Goal: Task Accomplishment & Management: Manage account settings

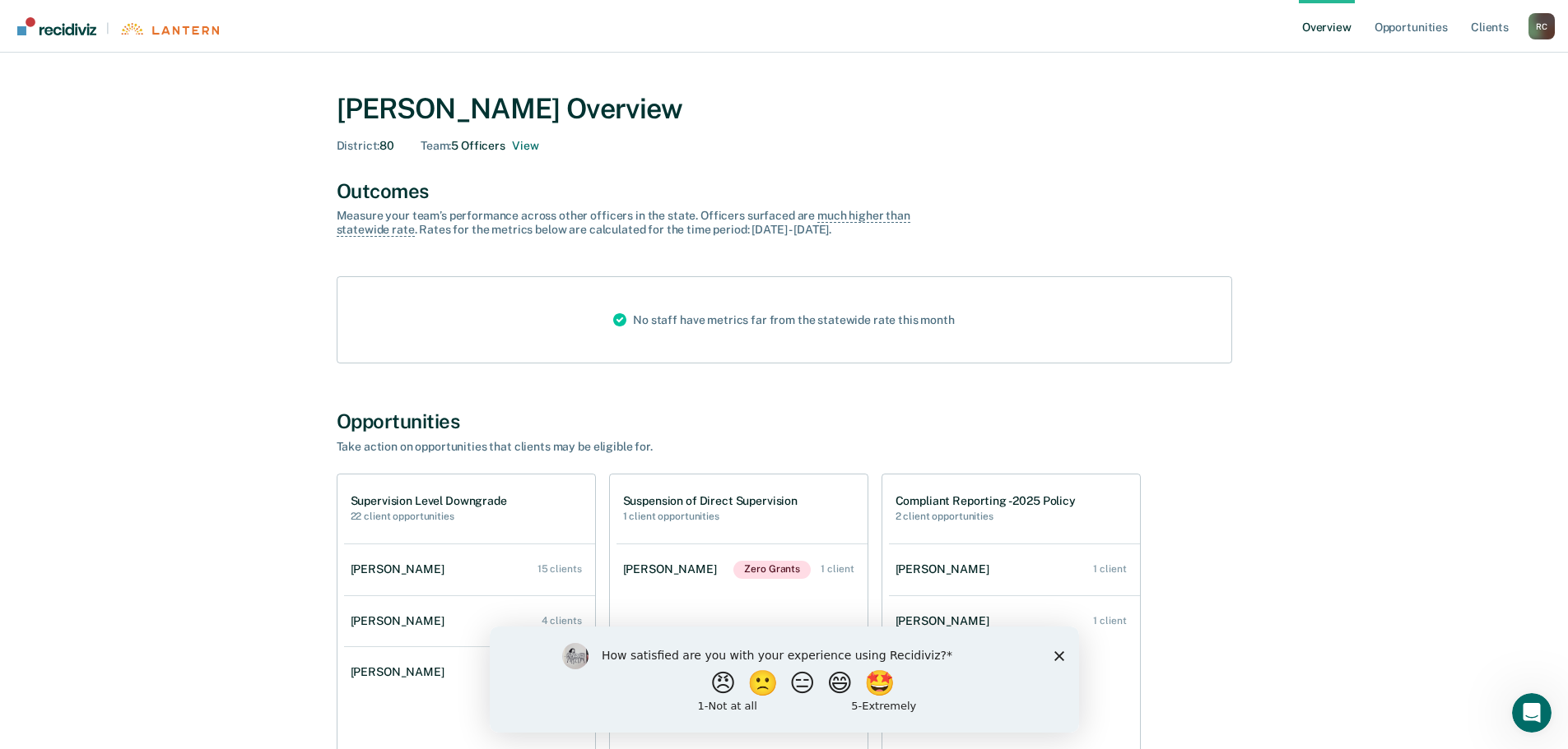
click at [474, 145] on div "Team : 5 Officers View" at bounding box center [479, 146] width 118 height 14
click at [531, 145] on button "View" at bounding box center [525, 146] width 27 height 14
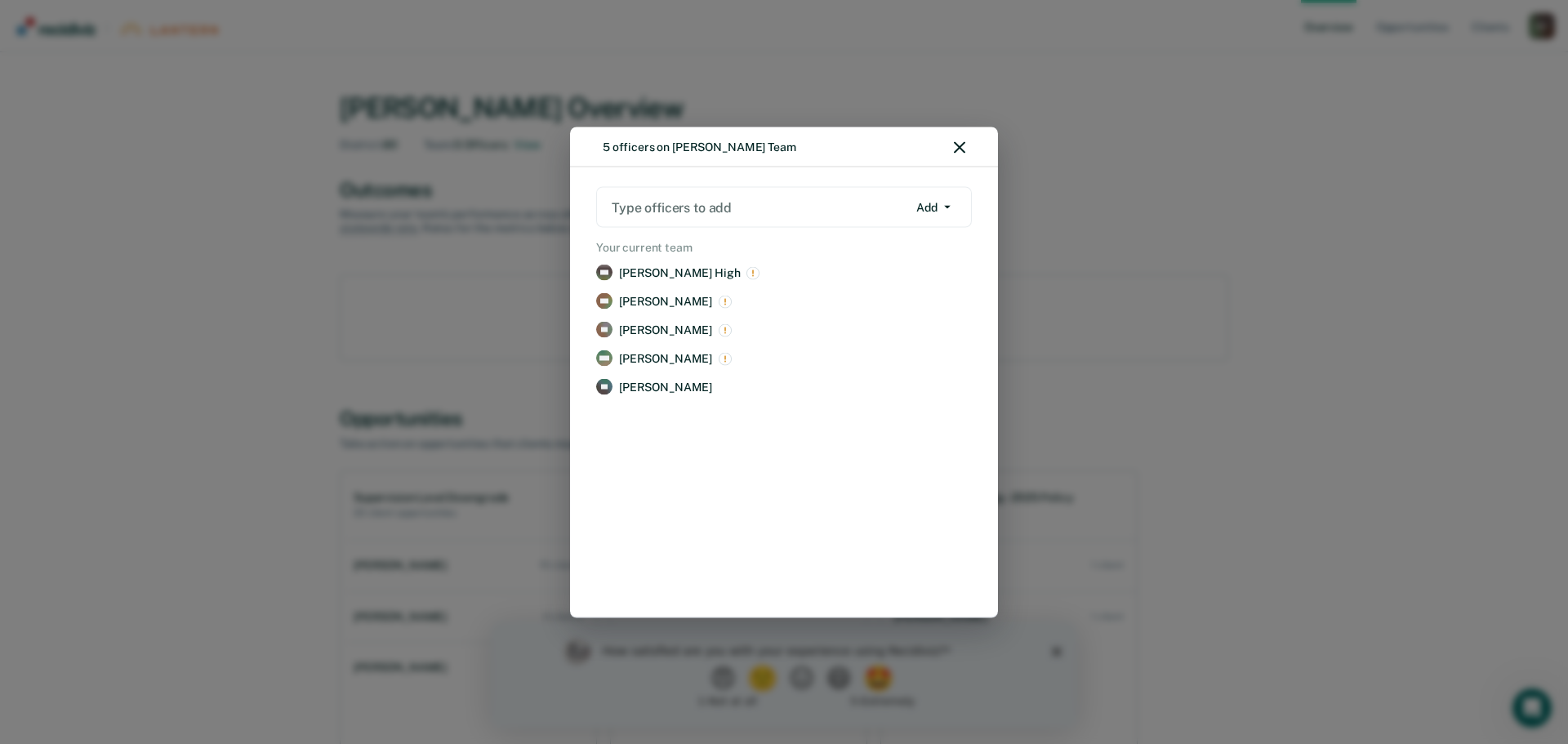
click at [854, 209] on div at bounding box center [759, 206] width 296 height 18
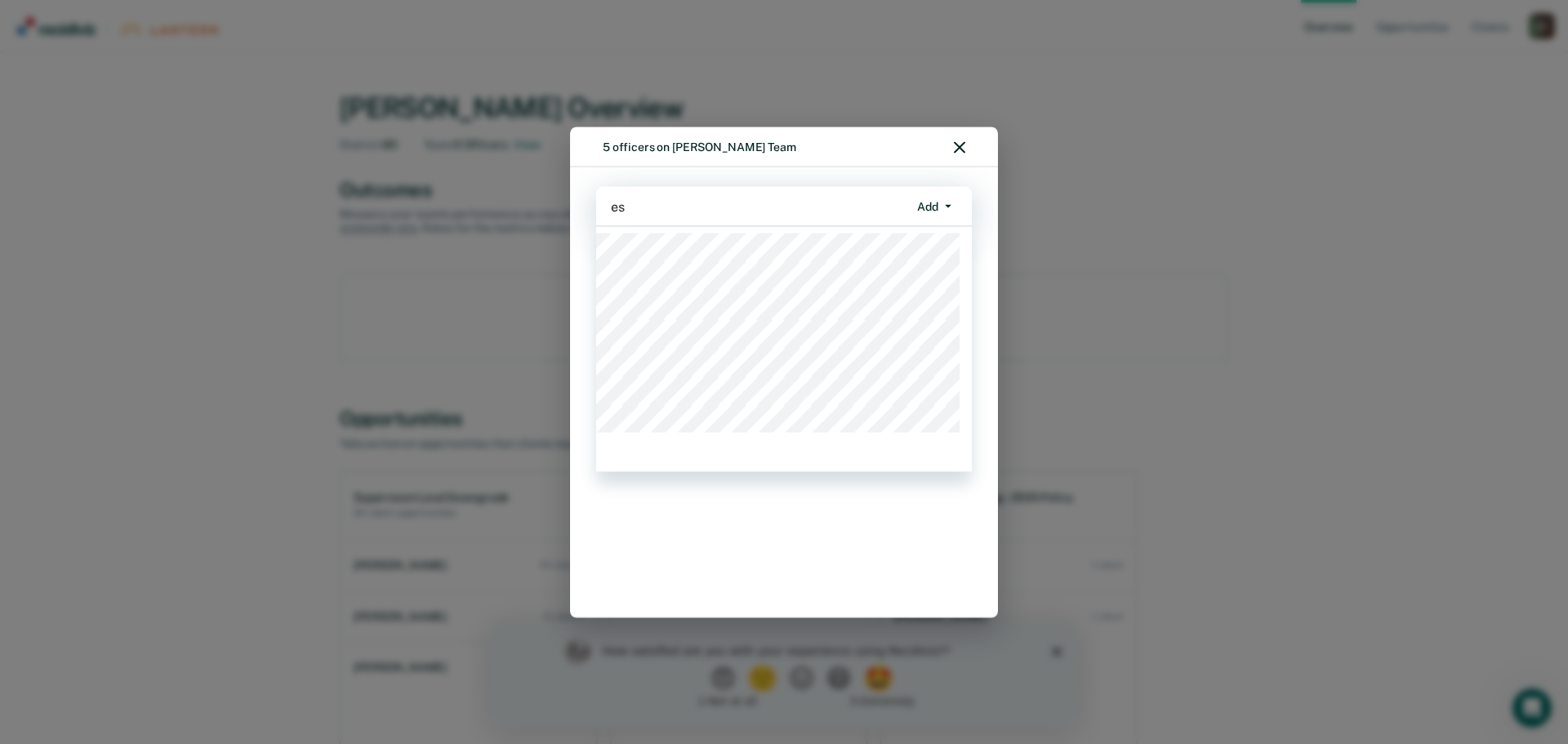
type input "e"
click at [848, 148] on div "5 officers on [PERSON_NAME] Team" at bounding box center [783, 147] width 428 height 41
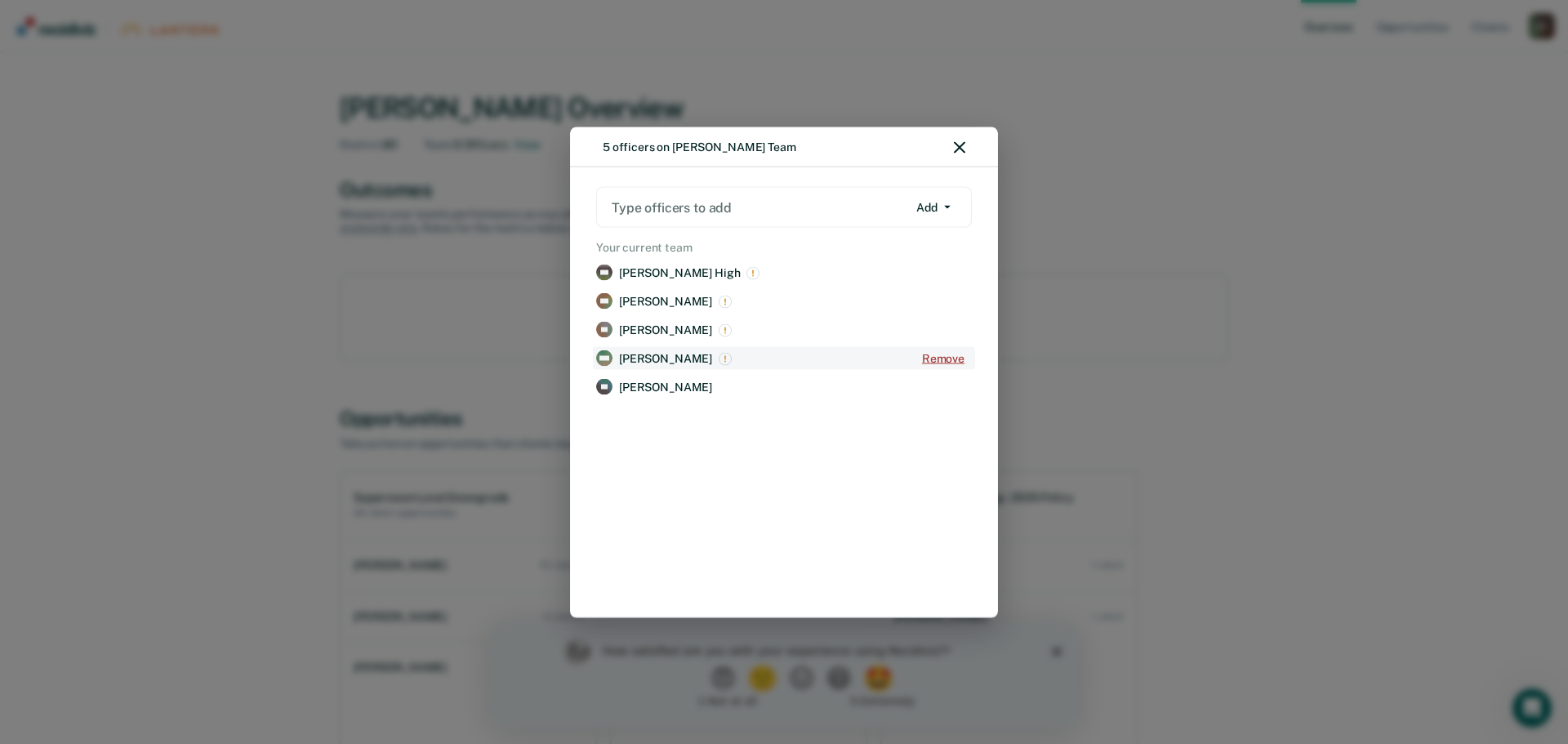
click at [942, 356] on button "Remove" at bounding box center [943, 358] width 57 height 22
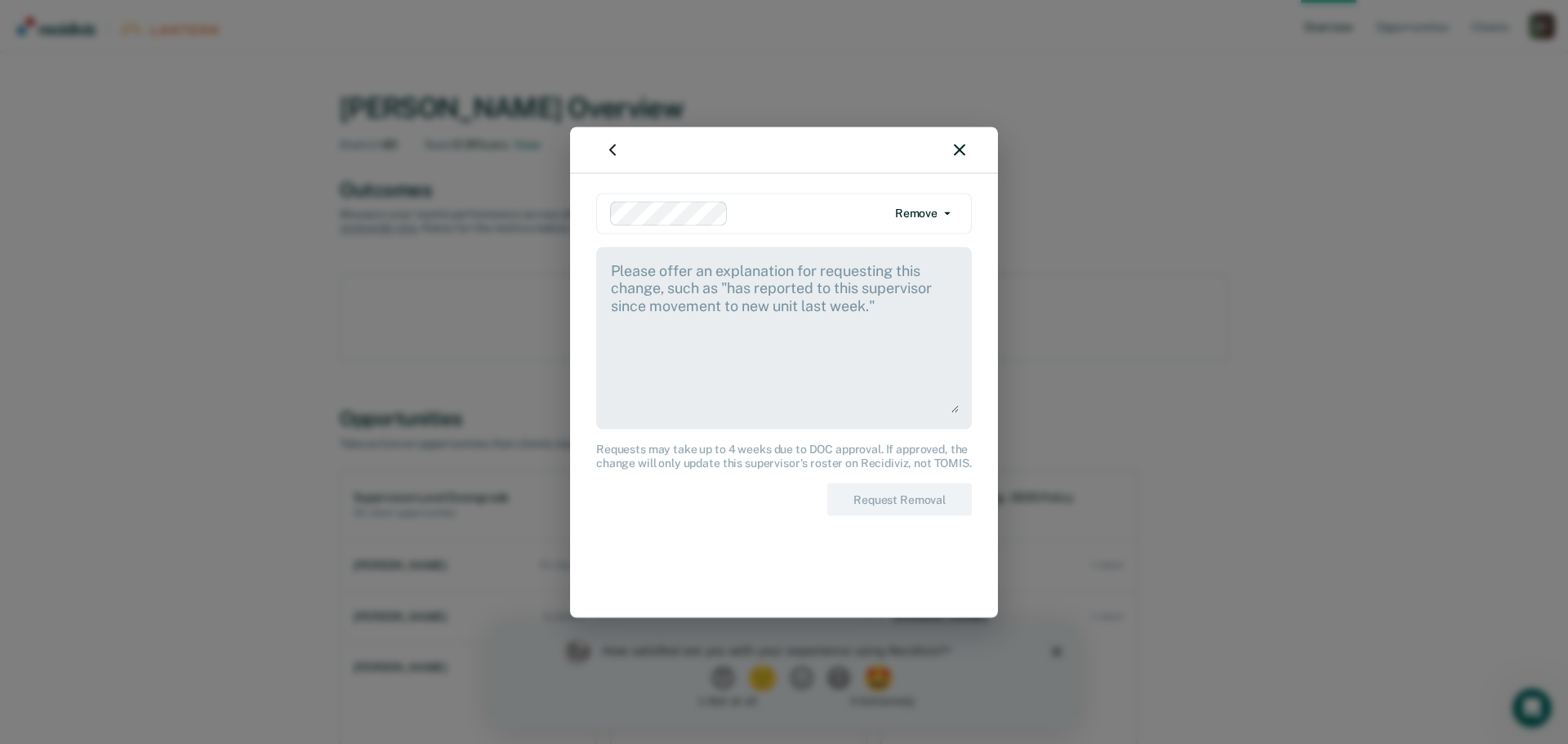
click at [640, 277] on textarea at bounding box center [784, 336] width 349 height 153
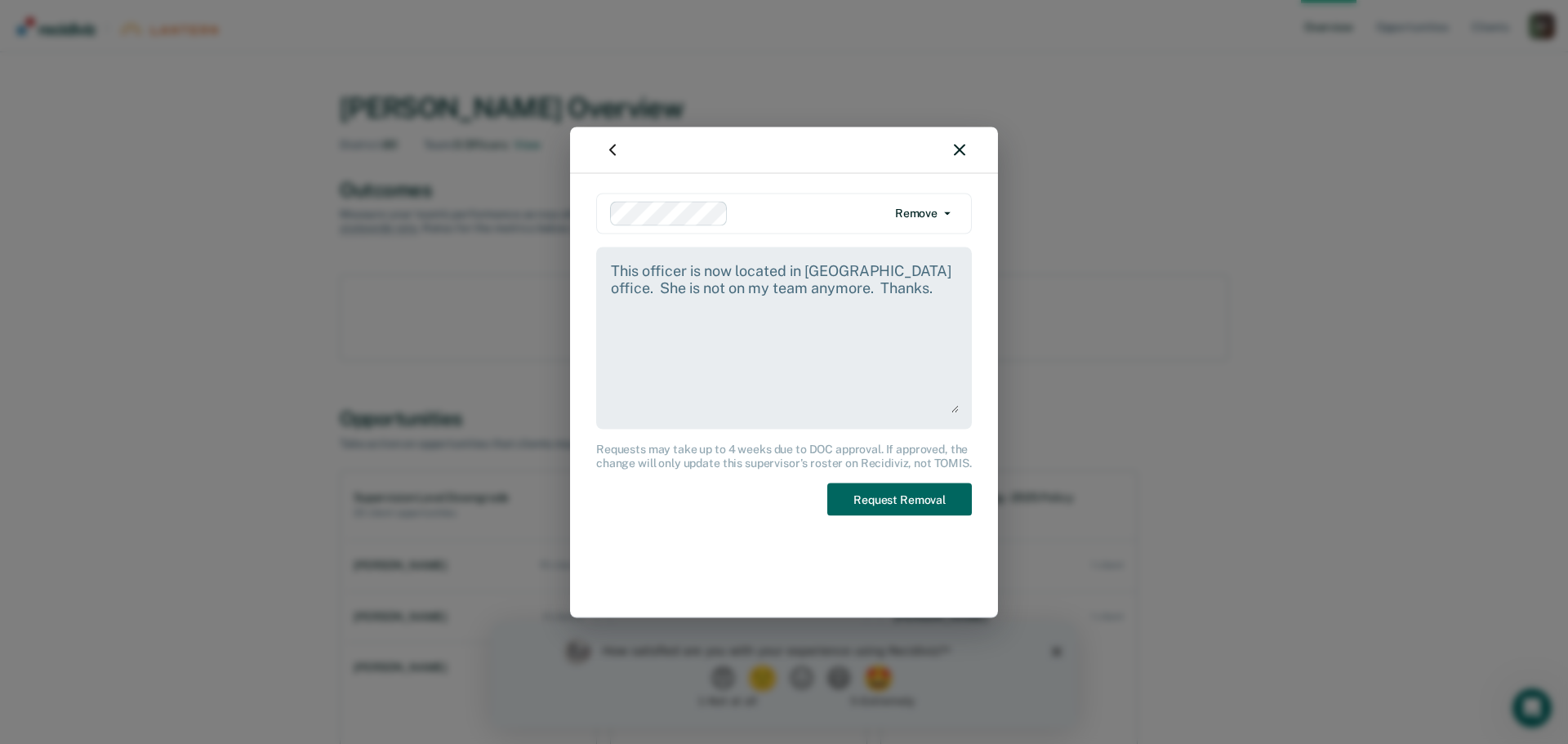
type textarea "This officer is now located in [GEOGRAPHIC_DATA] office. She is not on my team …"
click at [903, 501] on button "Request Removal" at bounding box center [899, 500] width 145 height 33
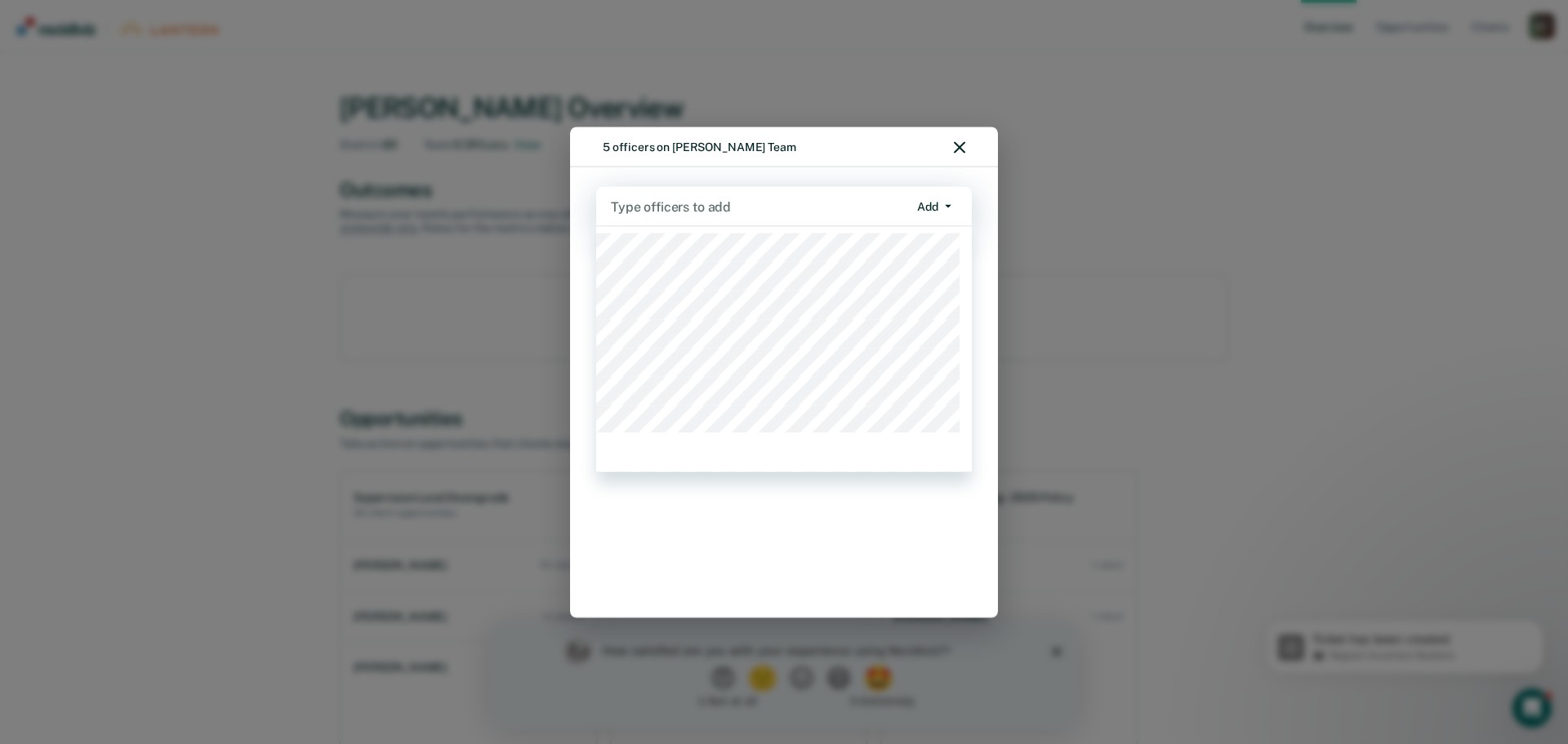
click at [681, 208] on div at bounding box center [759, 206] width 298 height 18
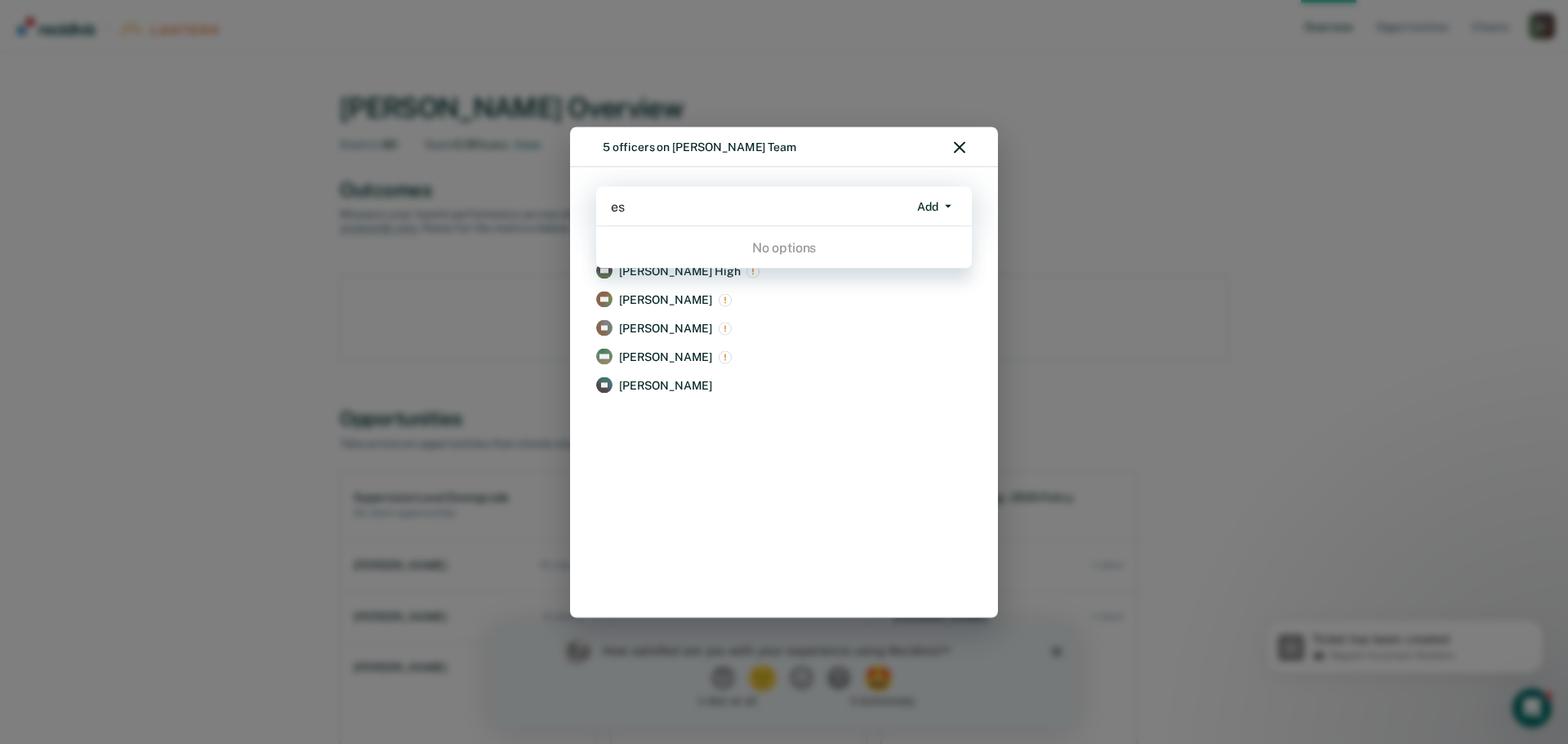
type input "e"
click at [969, 147] on div "5 officers on [PERSON_NAME] Team" at bounding box center [783, 147] width 428 height 41
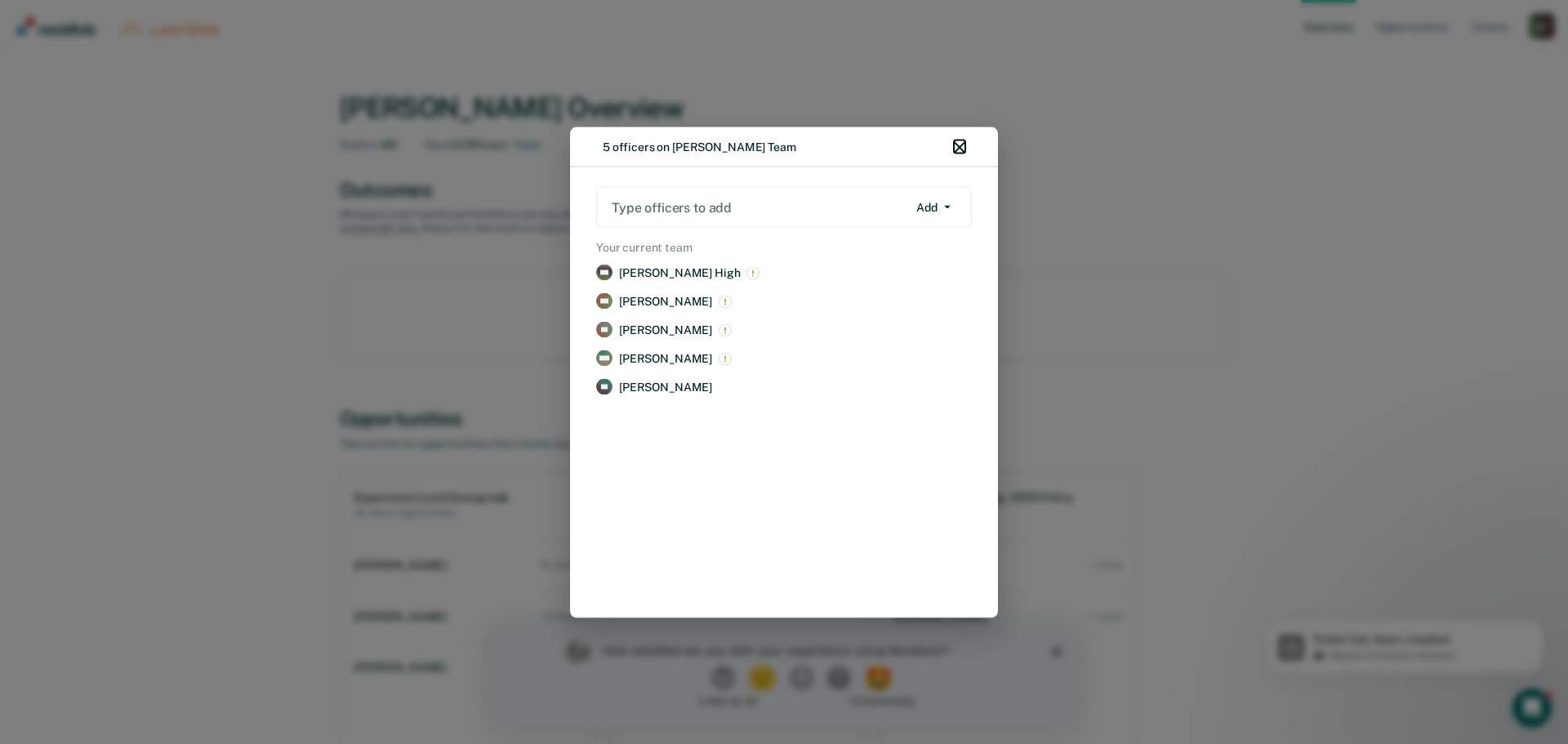
click at [960, 144] on icon "button" at bounding box center [959, 147] width 11 height 11
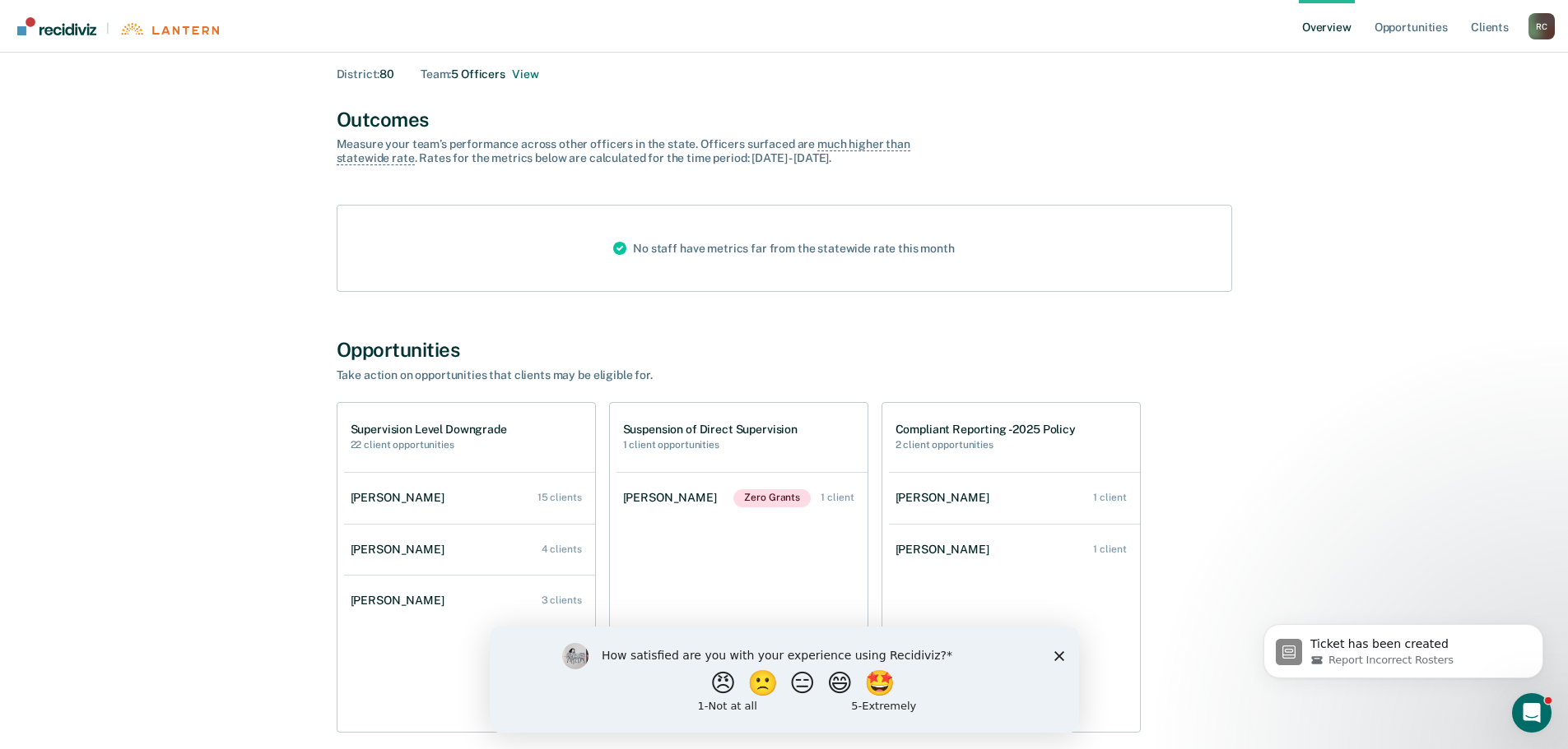
scroll to position [154, 0]
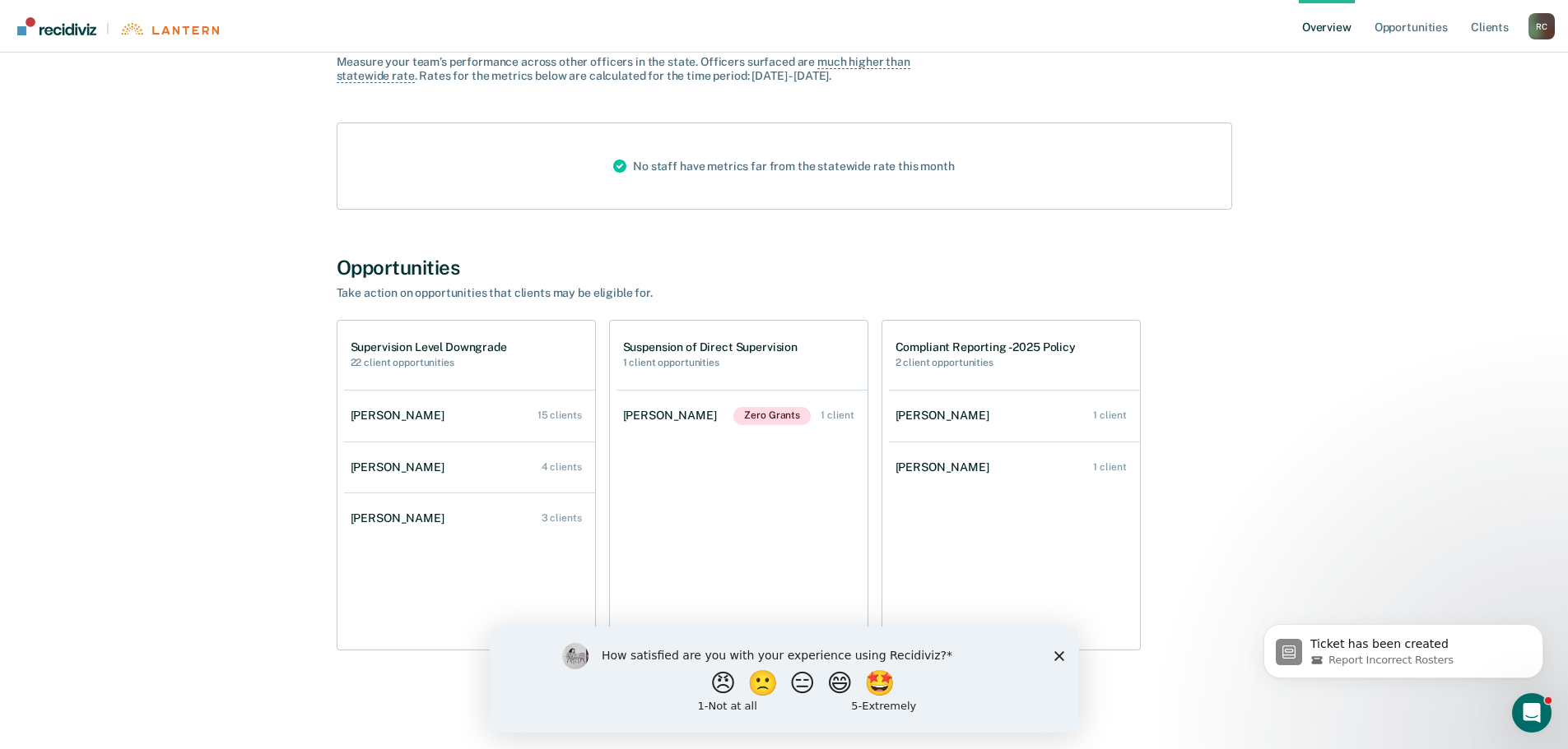
click at [951, 463] on div "[PERSON_NAME]" at bounding box center [945, 468] width 100 height 14
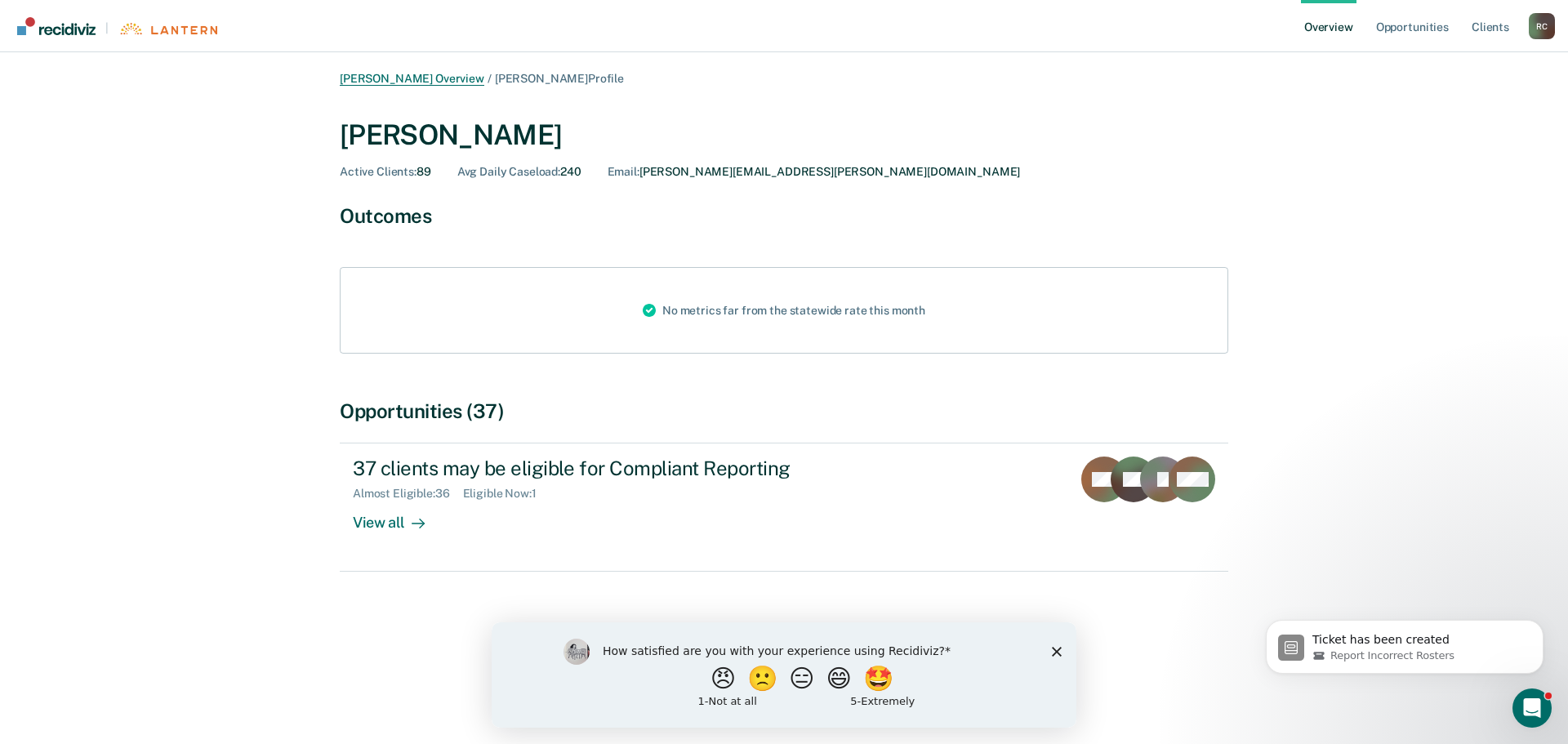
click at [438, 77] on link "[PERSON_NAME] Overview" at bounding box center [412, 79] width 145 height 14
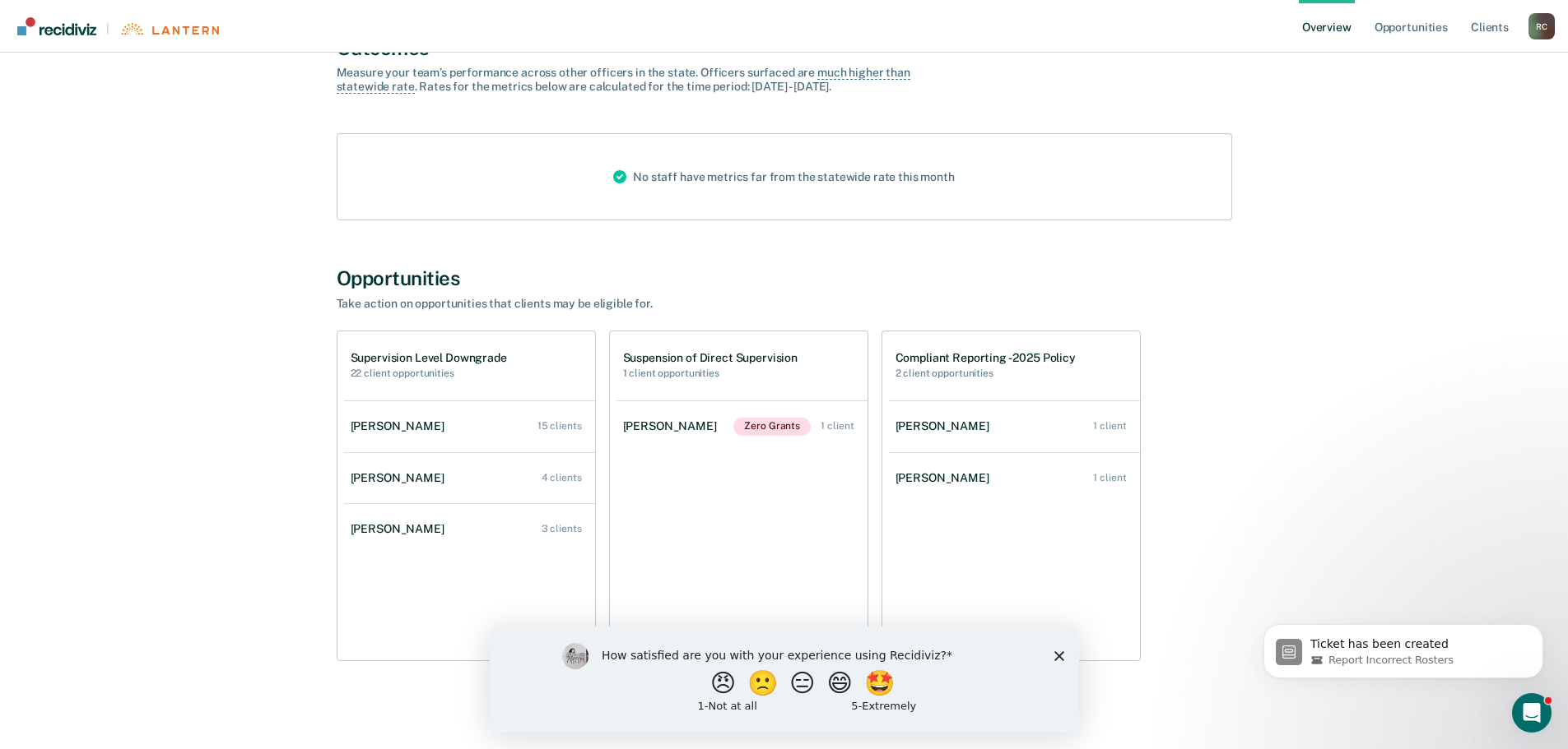
scroll to position [154, 0]
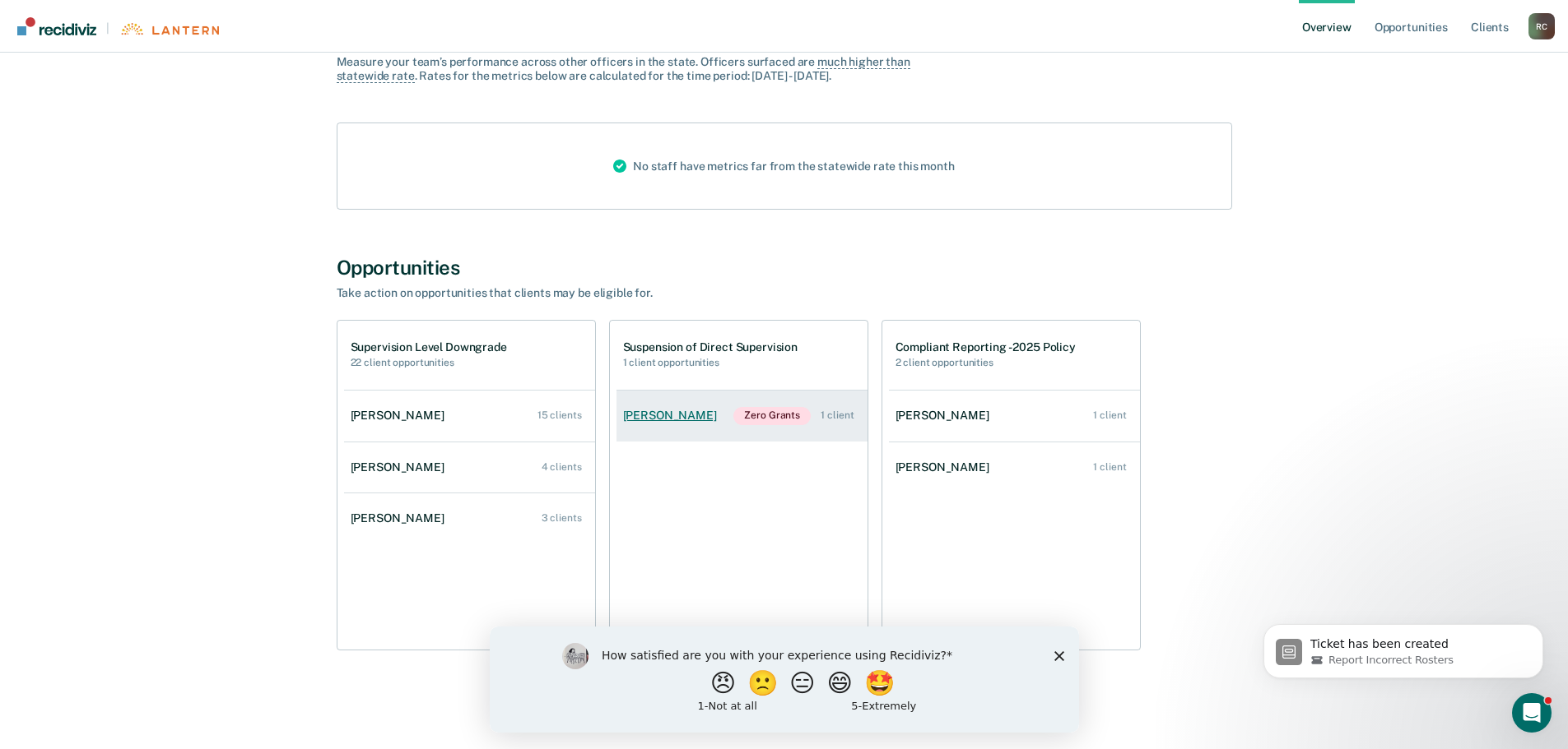
click at [830, 418] on div "1 client" at bounding box center [836, 415] width 33 height 11
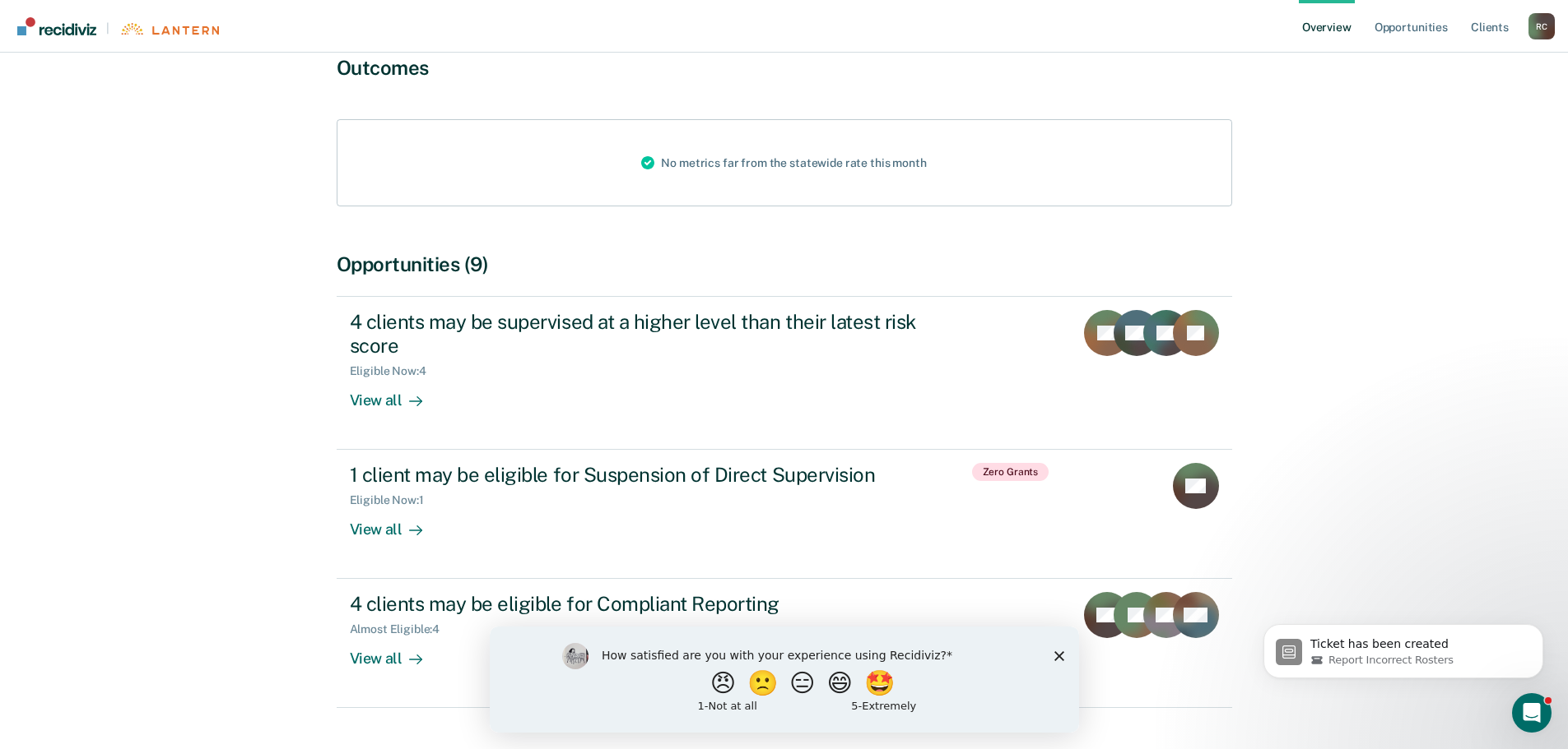
scroll to position [164, 0]
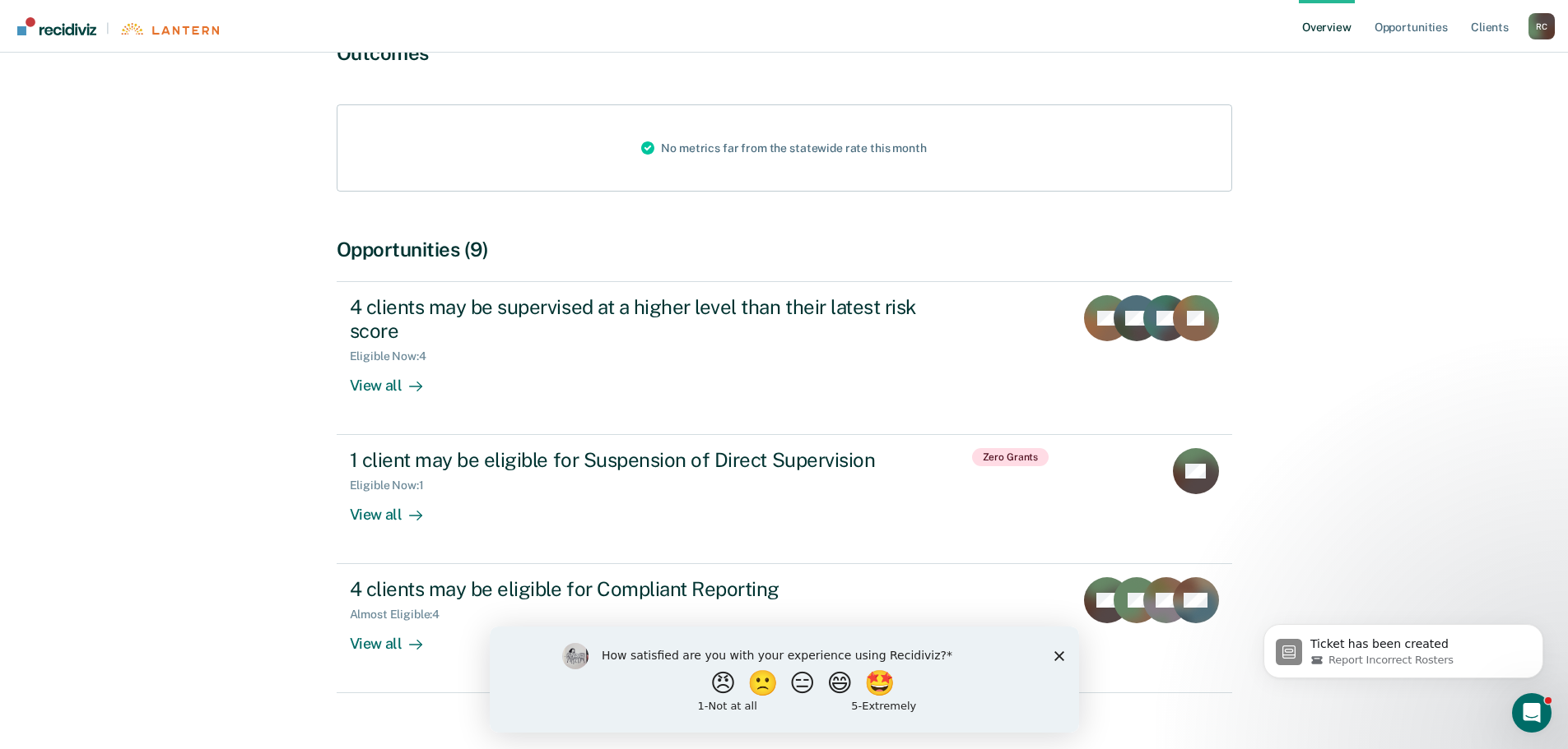
click at [1055, 653] on icon "Close survey" at bounding box center [1057, 655] width 10 height 10
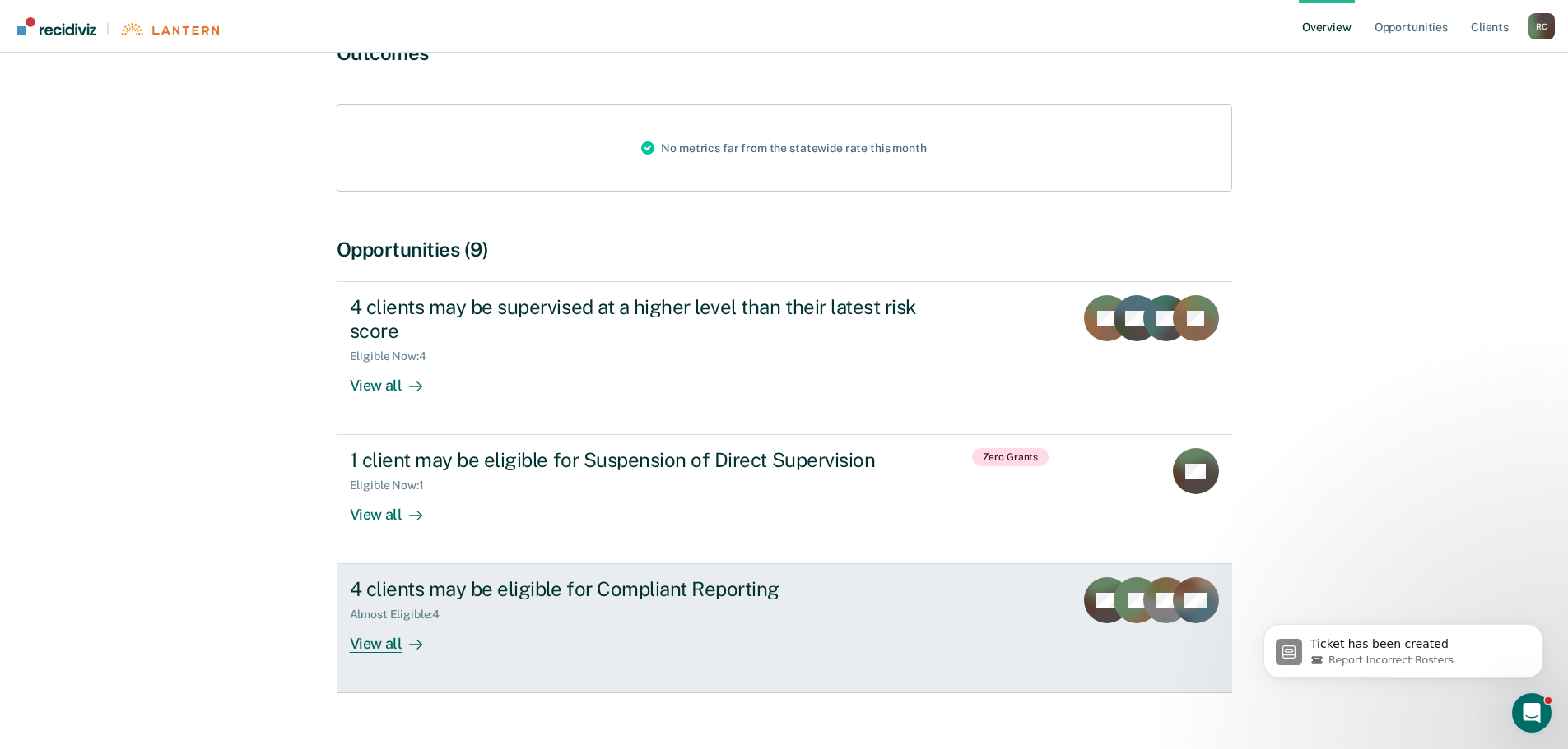
click at [385, 642] on div "View all" at bounding box center [396, 638] width 92 height 32
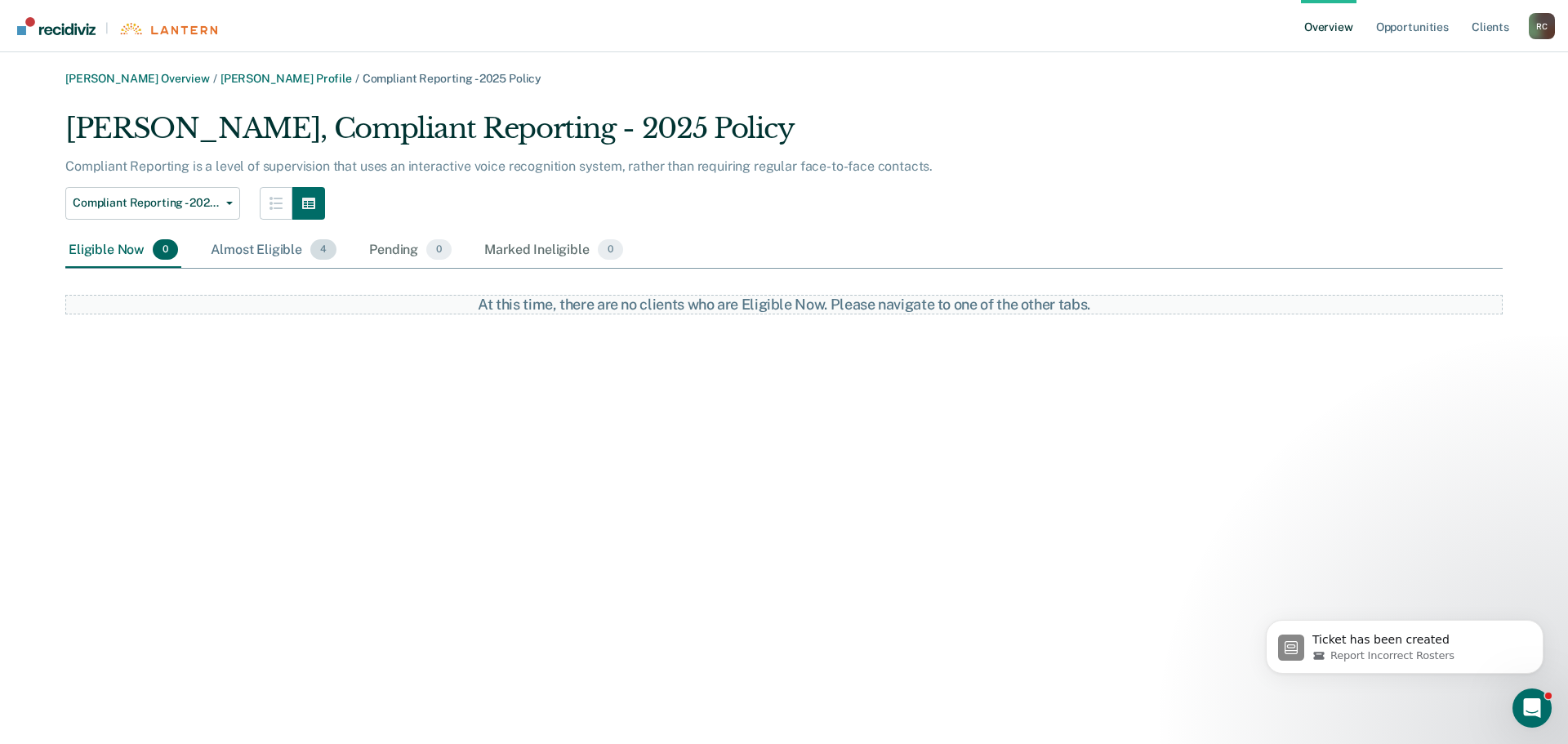
click at [280, 243] on div "Almost Eligible 4" at bounding box center [273, 250] width 133 height 36
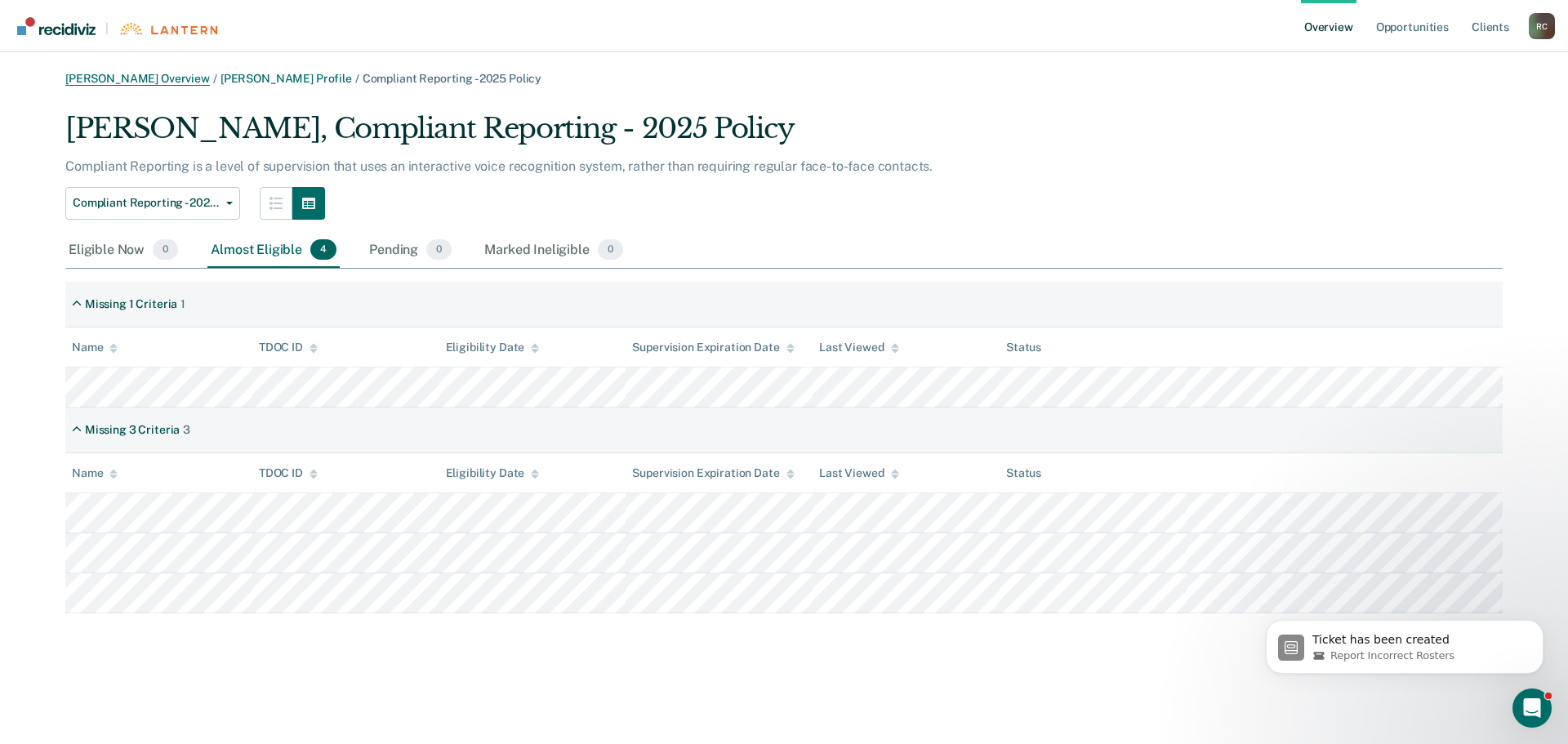
click at [180, 76] on link "[PERSON_NAME] Overview" at bounding box center [137, 79] width 145 height 14
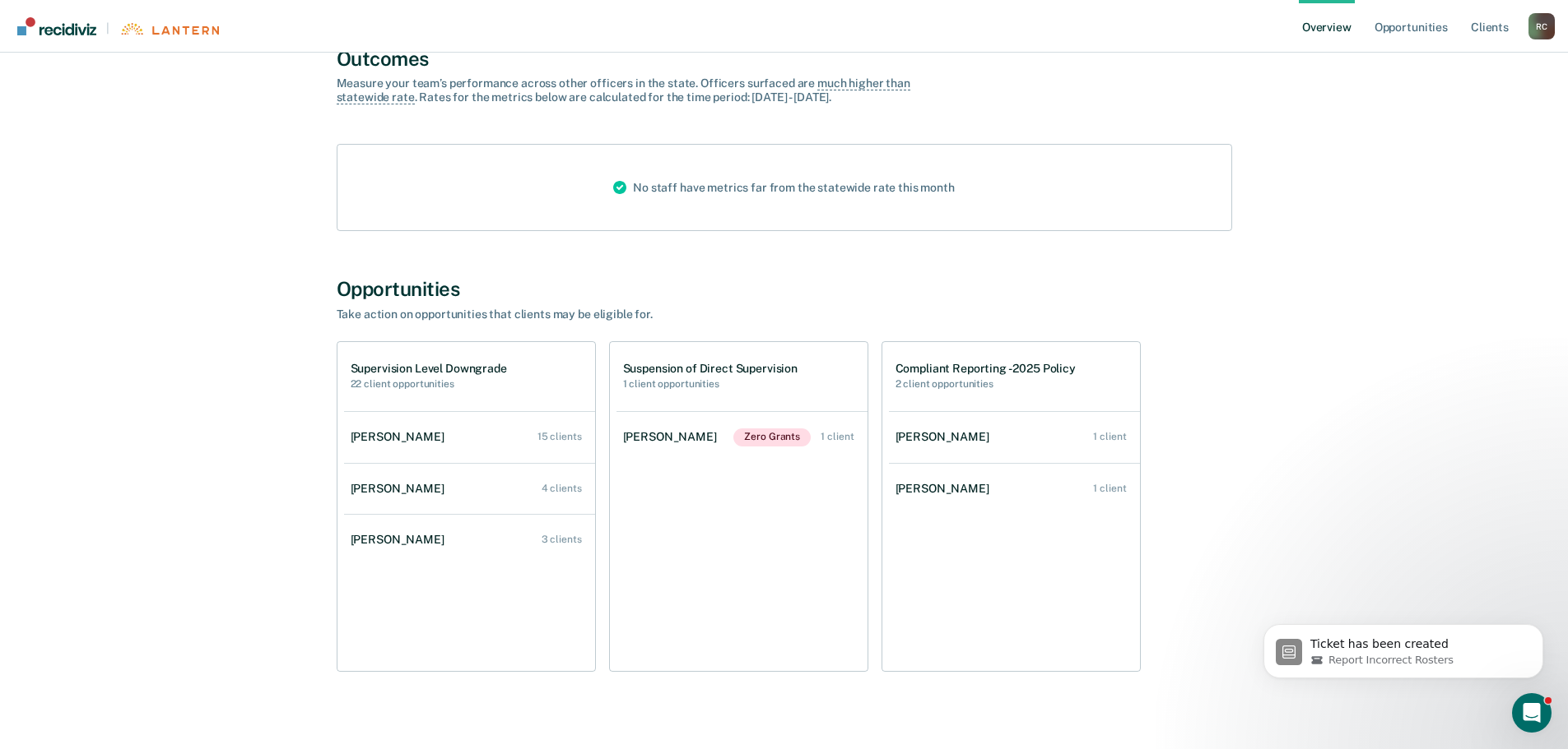
scroll to position [154, 0]
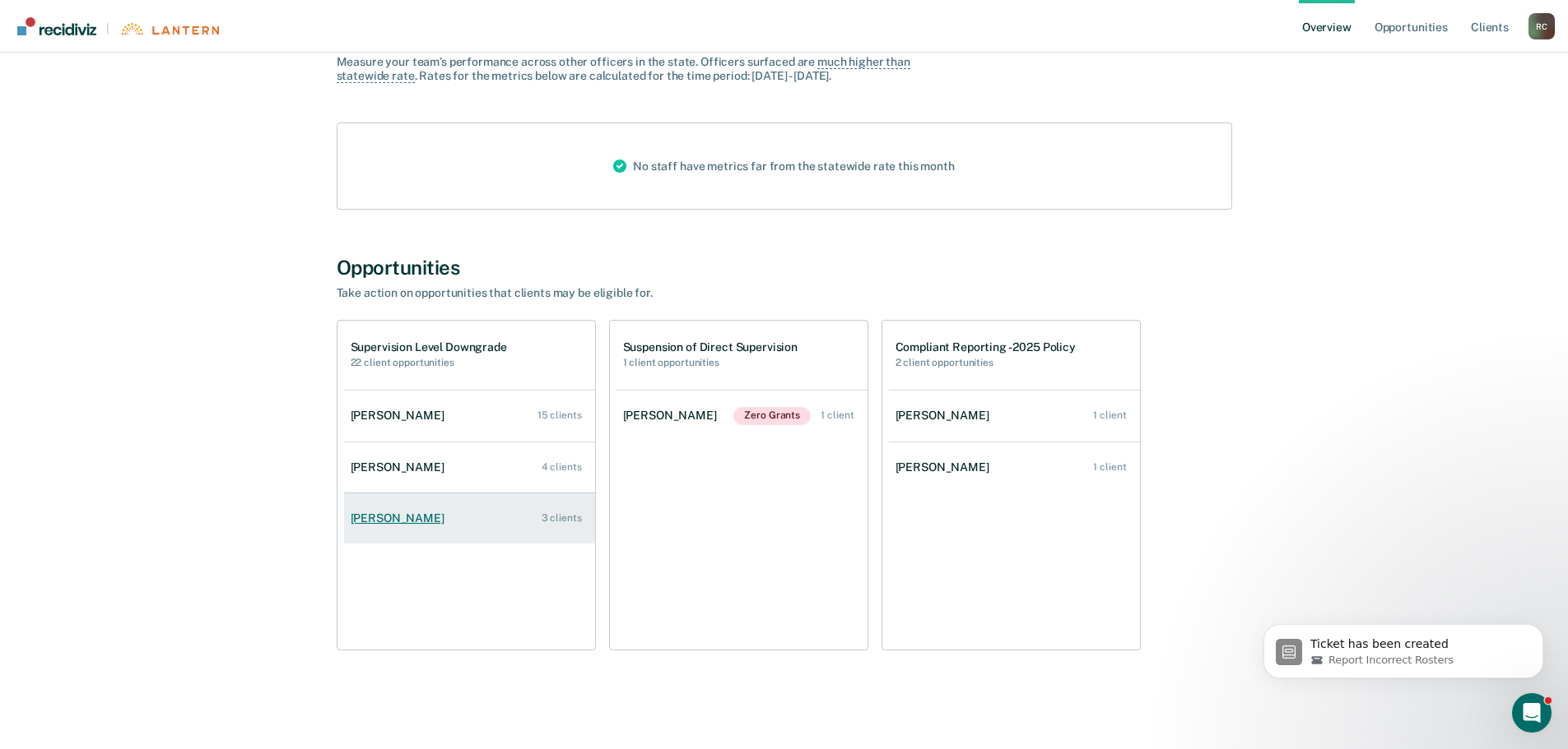
click at [368, 518] on div "[PERSON_NAME]" at bounding box center [400, 518] width 100 height 14
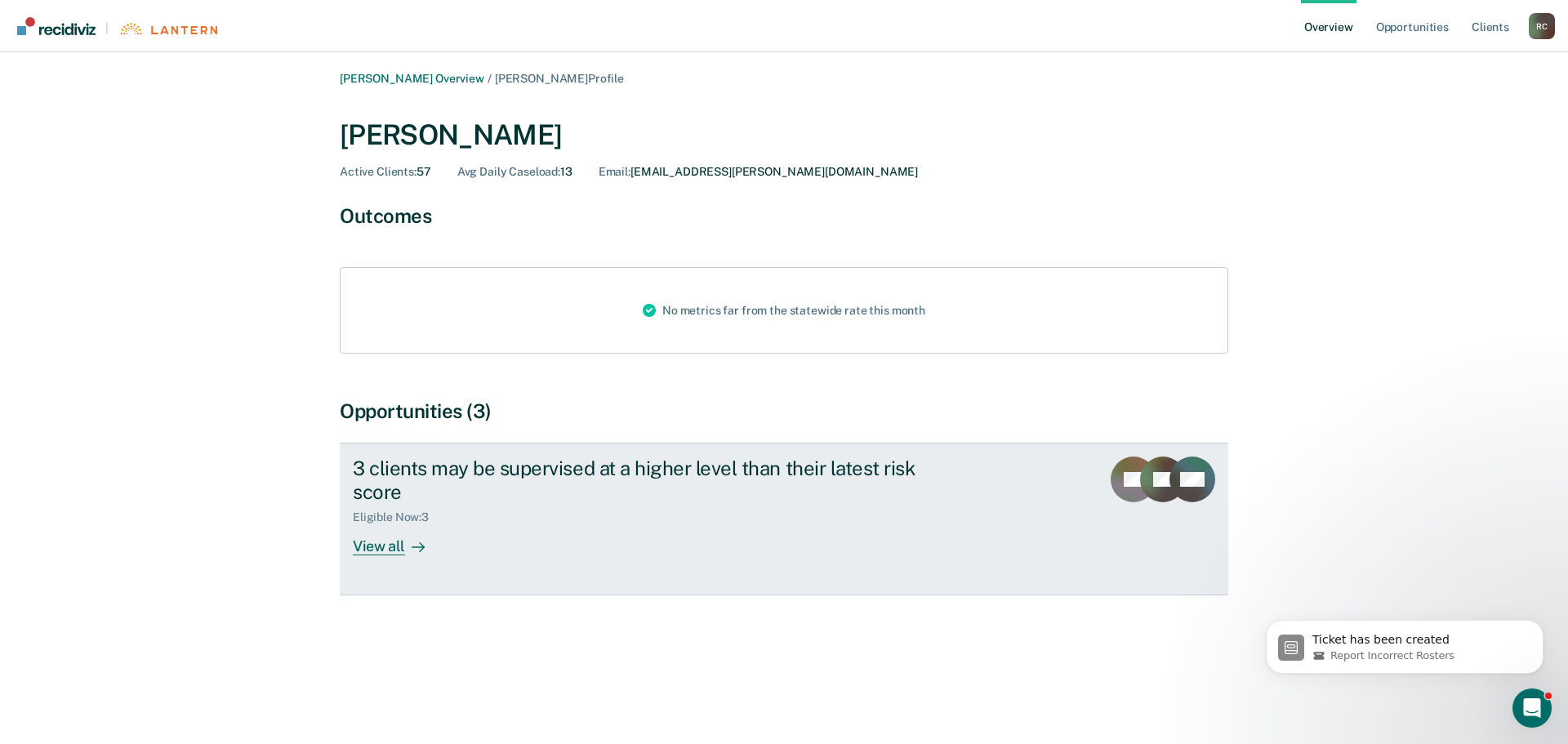
click at [387, 548] on div "View all" at bounding box center [399, 539] width 91 height 32
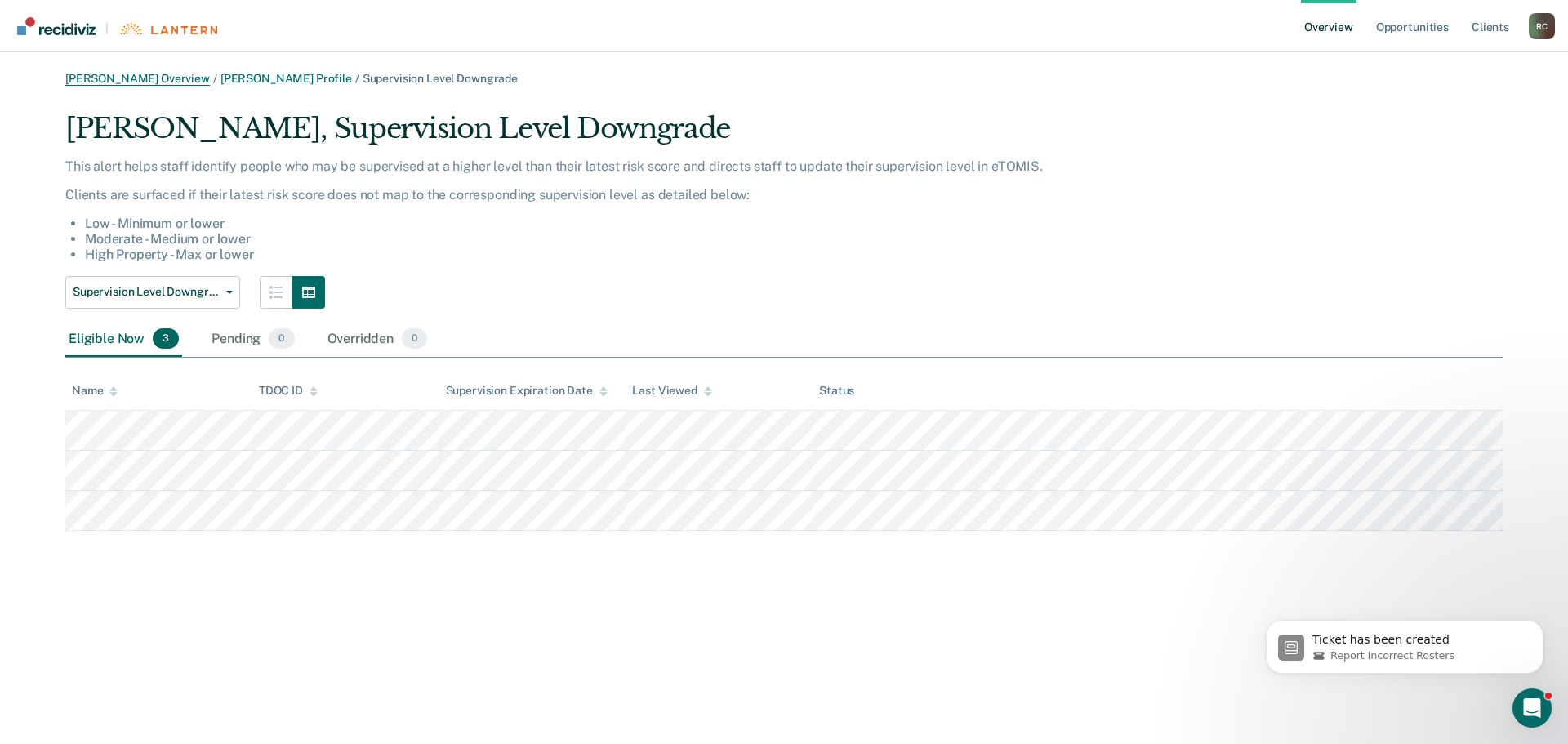
click at [154, 80] on link "[PERSON_NAME] Overview" at bounding box center [137, 79] width 145 height 14
